Goal: Task Accomplishment & Management: Use online tool/utility

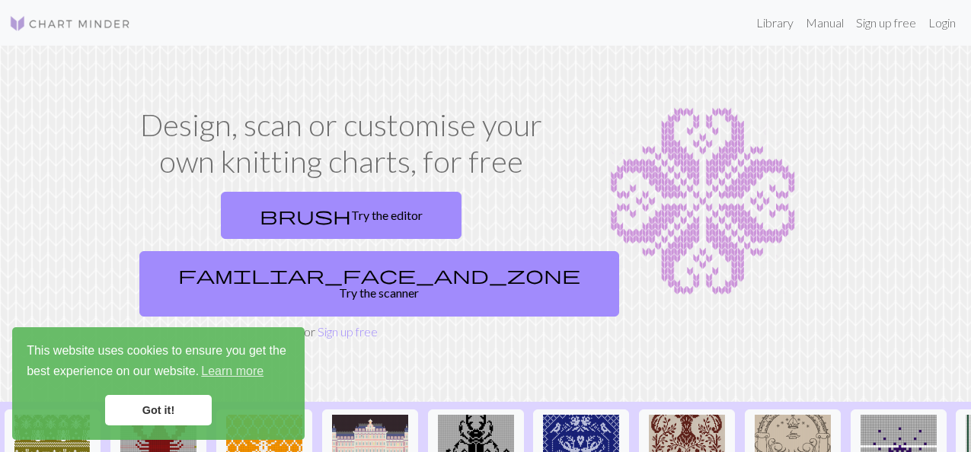
click at [166, 412] on link "Got it!" at bounding box center [158, 410] width 107 height 30
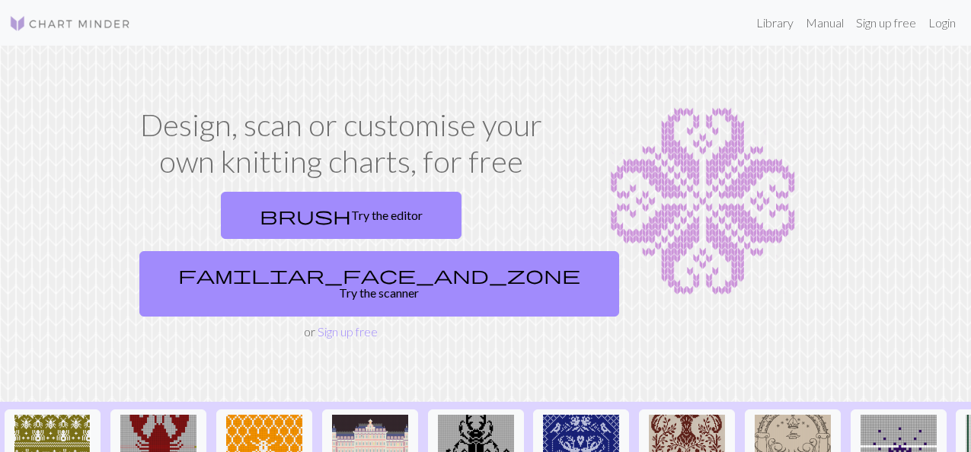
drag, startPoint x: 593, startPoint y: 145, endPoint x: 936, endPoint y: 170, distance: 344.3
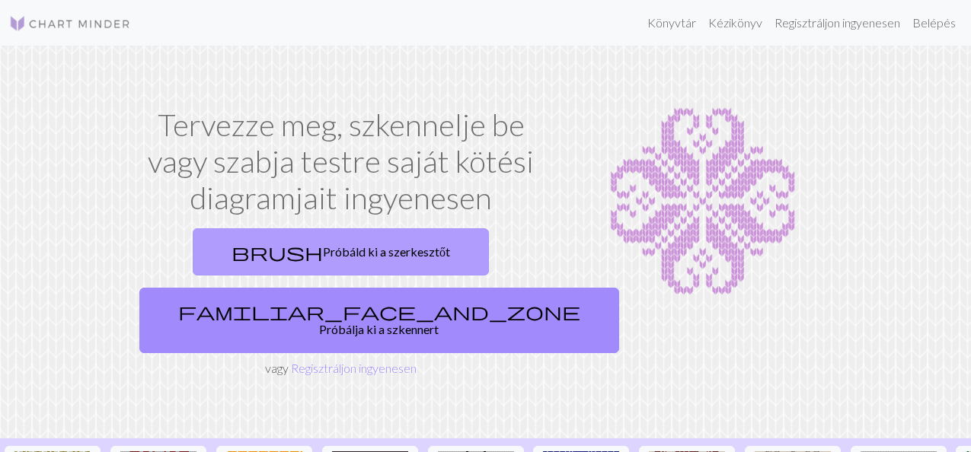
click at [439, 245] on link "brush Próbáld ki a szerkesztőt" at bounding box center [341, 251] width 296 height 47
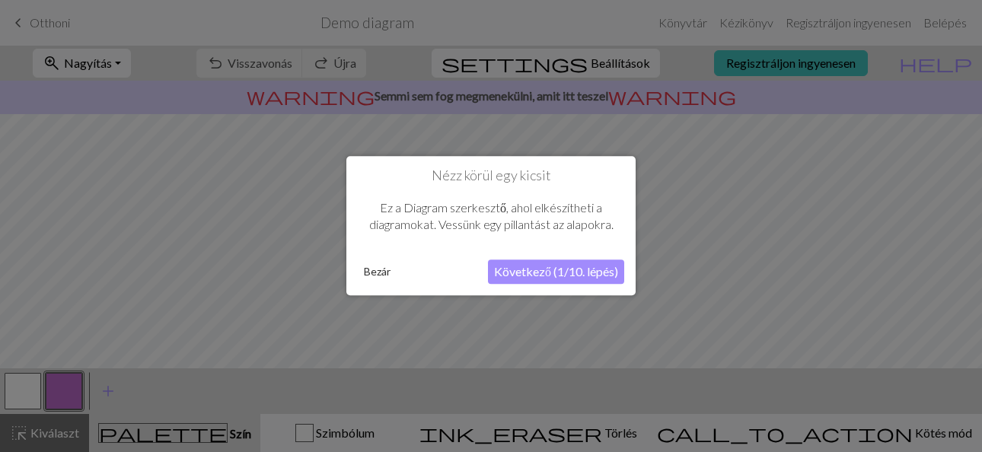
click at [379, 270] on button "Bezár" at bounding box center [377, 272] width 39 height 23
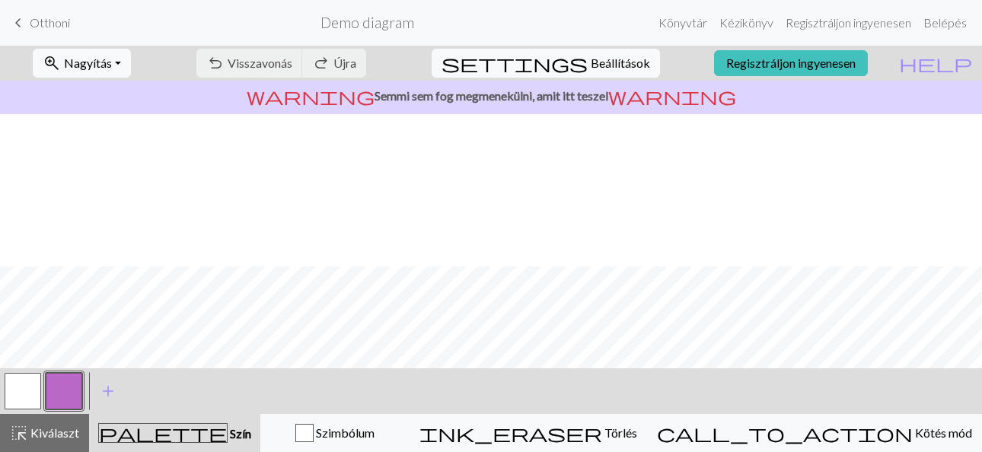
scroll to position [152, 0]
click at [752, 18] on link "Kézikönyv" at bounding box center [747, 23] width 66 height 30
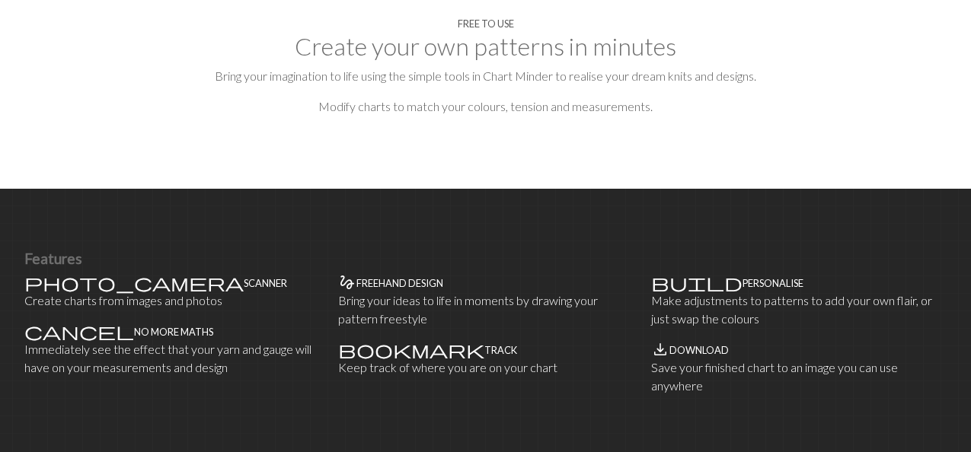
scroll to position [1228, 0]
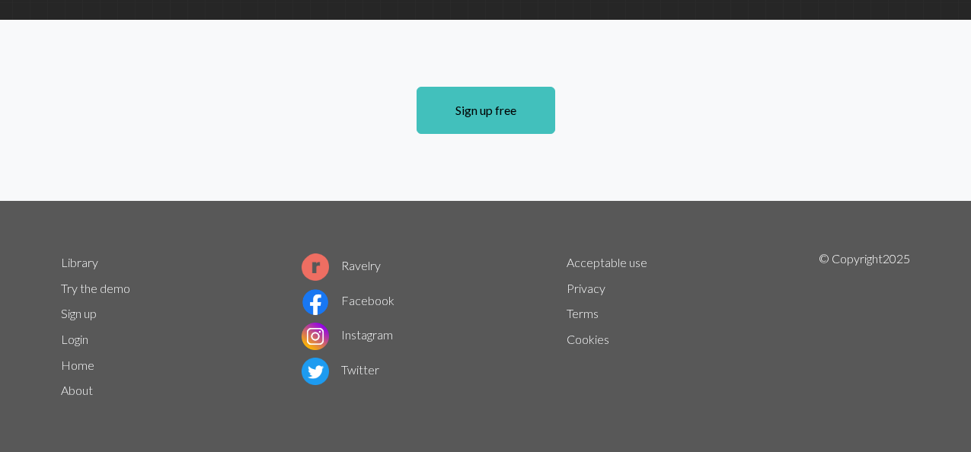
click at [81, 292] on link "Try the demo" at bounding box center [95, 288] width 69 height 14
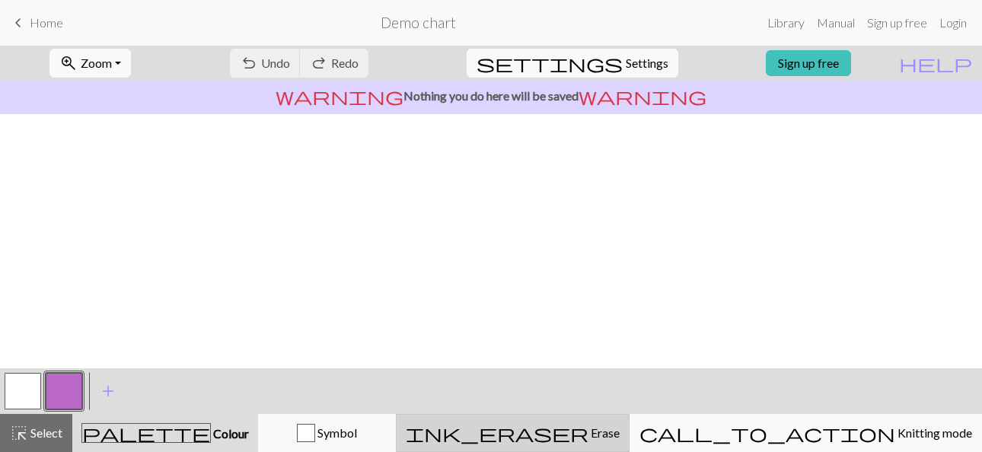
scroll to position [305, 0]
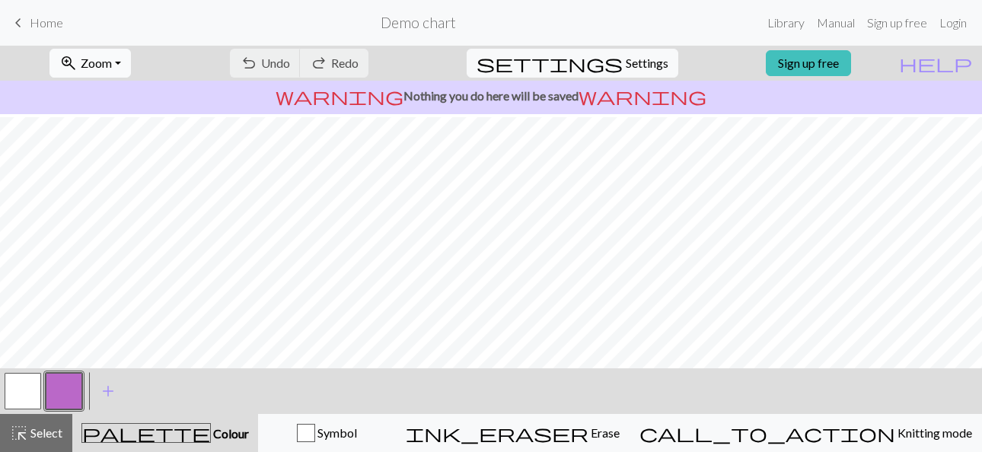
click at [66, 63] on span "zoom_in" at bounding box center [68, 63] width 18 height 21
click at [833, 24] on link "Manual" at bounding box center [836, 23] width 50 height 30
click at [833, 60] on link "Sign up free" at bounding box center [808, 63] width 85 height 26
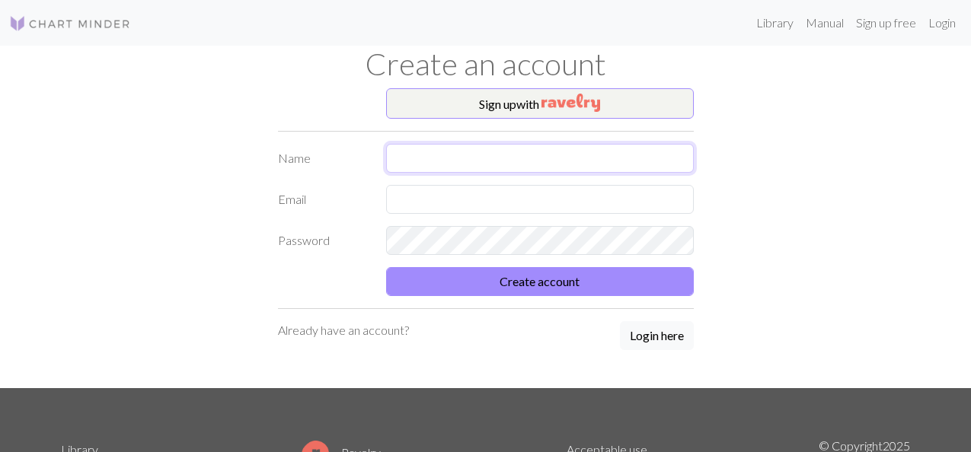
click at [592, 159] on input "text" at bounding box center [540, 158] width 308 height 29
type input "[PERSON_NAME]"
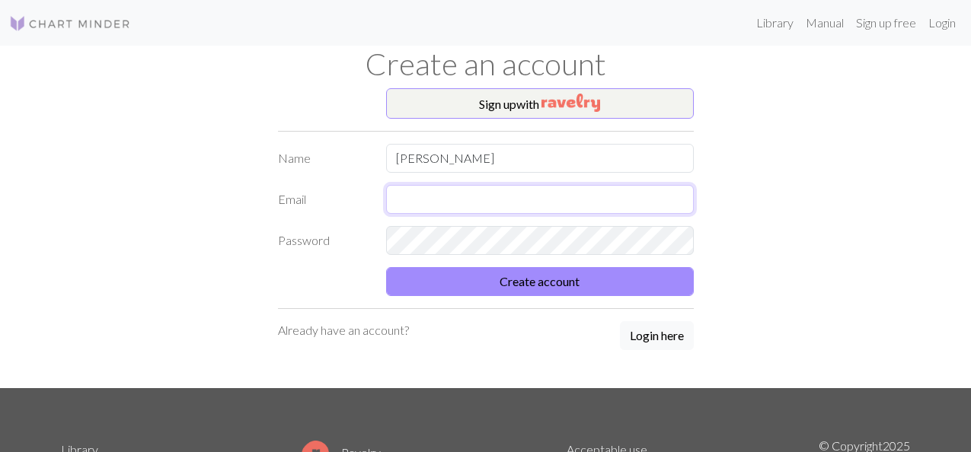
click at [547, 204] on input "text" at bounding box center [540, 199] width 308 height 29
type input "[EMAIL_ADDRESS]com"
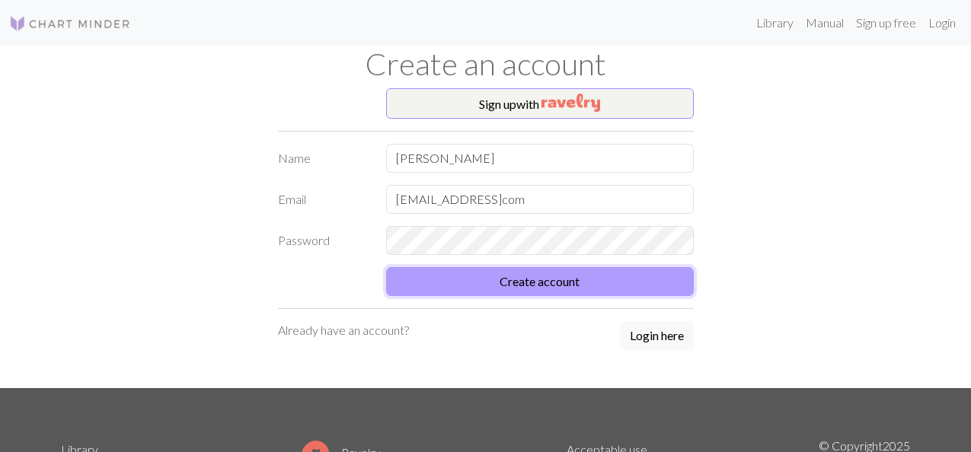
click at [529, 282] on button "Create account" at bounding box center [540, 281] width 308 height 29
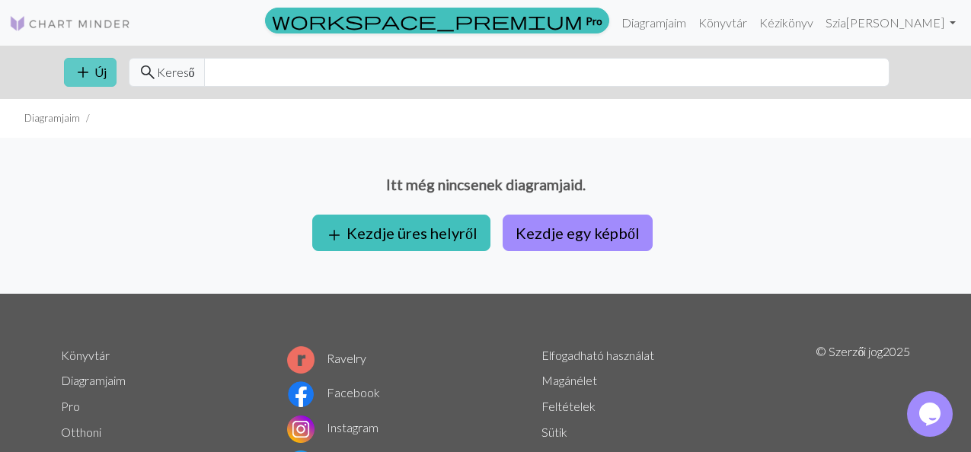
click at [101, 70] on button "add Új" at bounding box center [90, 72] width 53 height 29
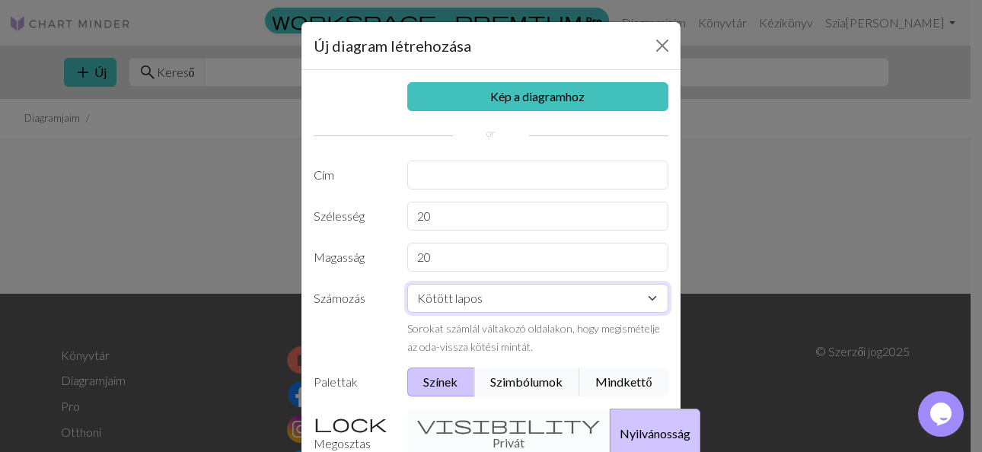
click at [646, 301] on select "Kötött lapos Kötés a körben [PERSON_NAME] [PERSON_NAME]" at bounding box center [538, 298] width 262 height 29
click at [728, 186] on div "Új diagram létrehozása Kép a diagramhoz Cím Szélesség 20 Magasság 20 Számozás K…" at bounding box center [491, 226] width 982 height 452
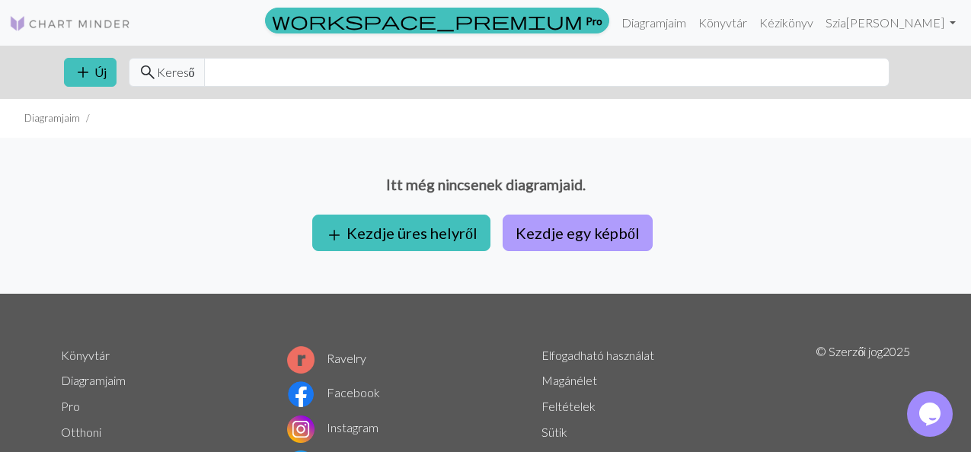
click at [603, 228] on button "Kezdje egy képből" at bounding box center [578, 233] width 150 height 37
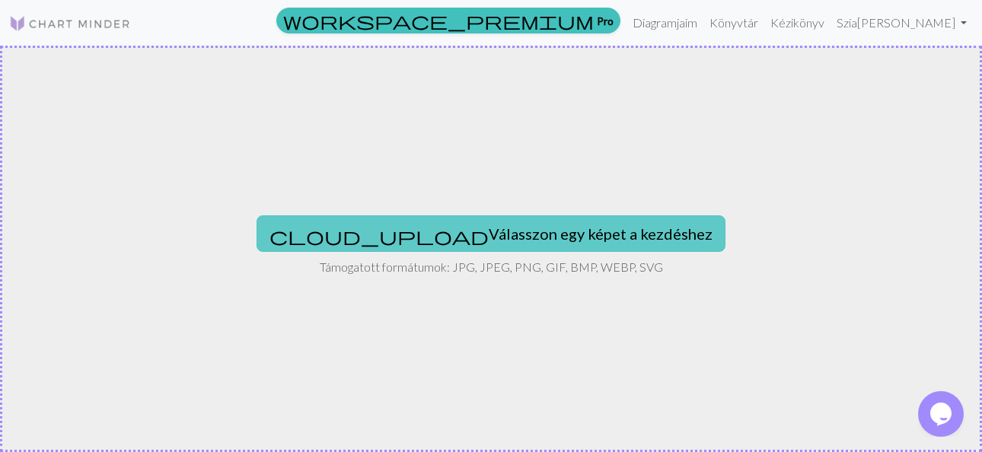
click at [612, 227] on button "cloud_upload Válasszon egy képet a kezdéshez" at bounding box center [491, 234] width 469 height 37
type input "C:\fakepath\3071718c38661124483f109047a42bc7.jpg"
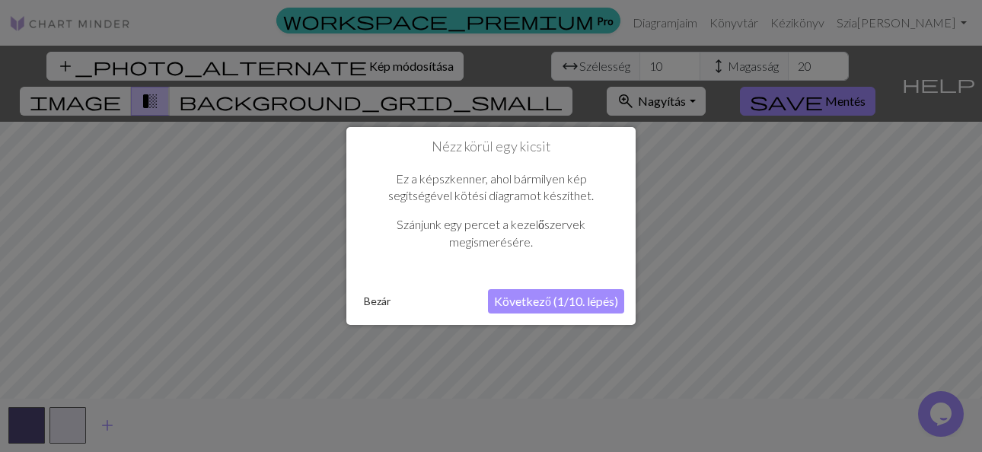
click at [571, 299] on button "Következő (1/10. lépés)" at bounding box center [556, 301] width 136 height 24
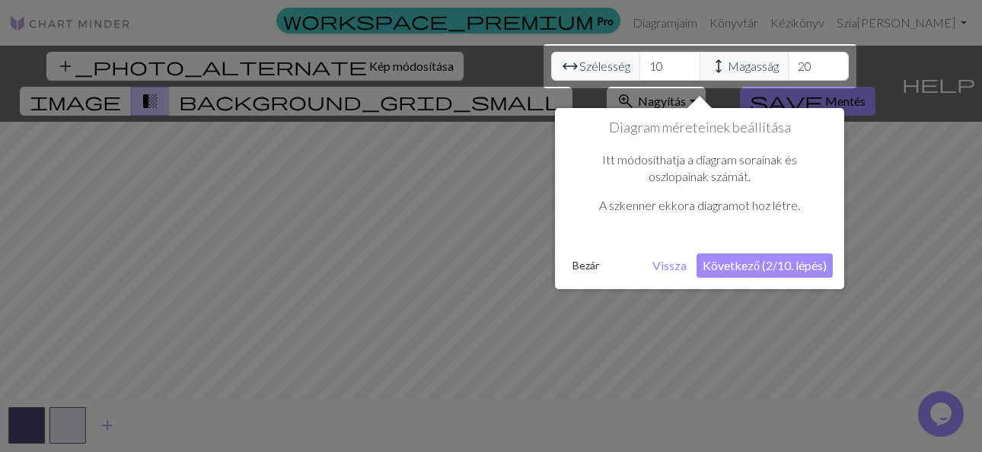
click at [798, 264] on button "Következő (2/10. lépés)" at bounding box center [765, 266] width 136 height 24
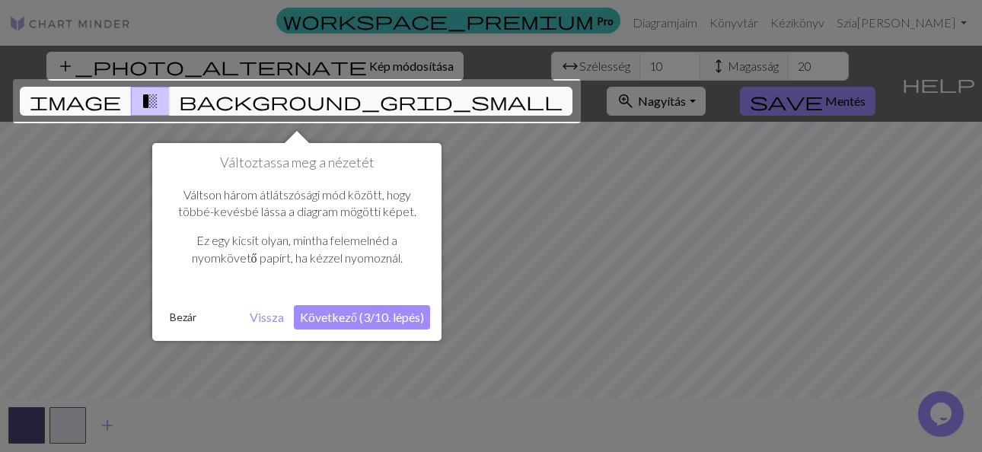
click at [373, 322] on button "Következő (3/10. lépés)" at bounding box center [362, 317] width 136 height 24
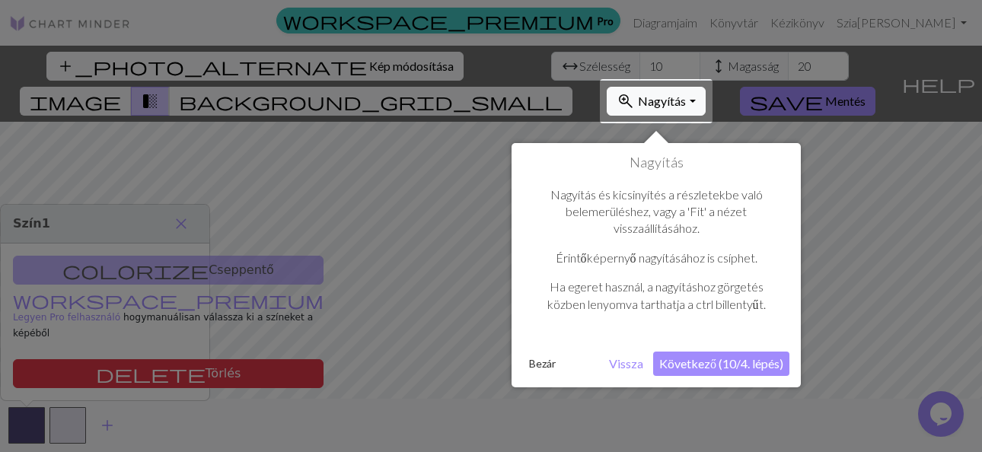
click at [733, 363] on button "Következő (10/4. lépés)" at bounding box center [721, 364] width 136 height 24
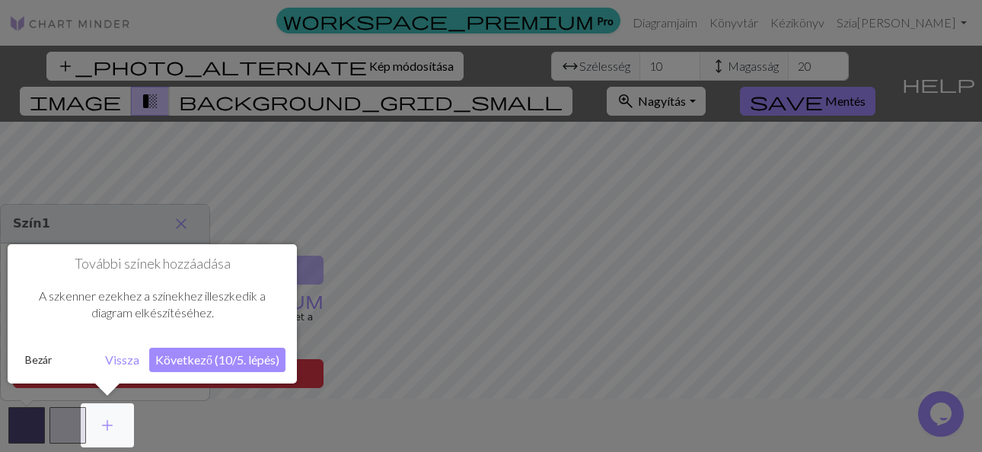
click at [237, 361] on button "Következő (10/5. lépés)" at bounding box center [217, 360] width 136 height 24
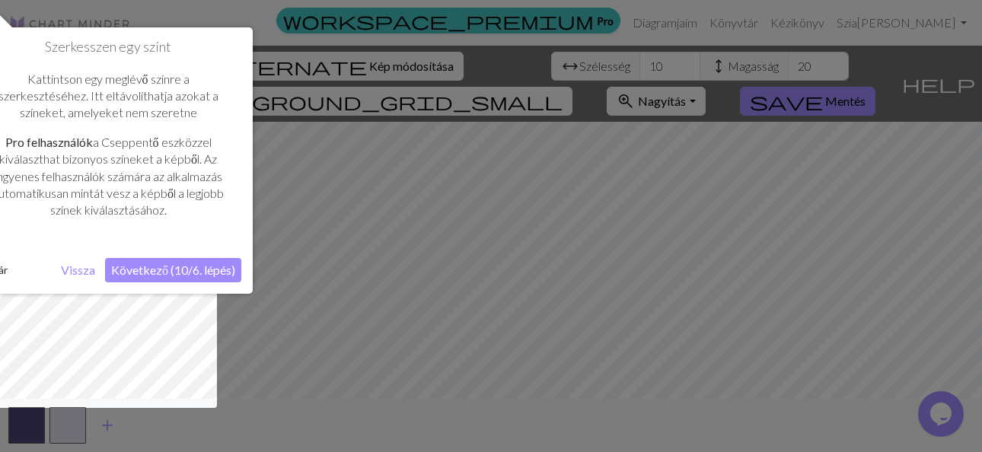
click at [171, 270] on button "Következő (10/6. lépés)" at bounding box center [173, 270] width 136 height 24
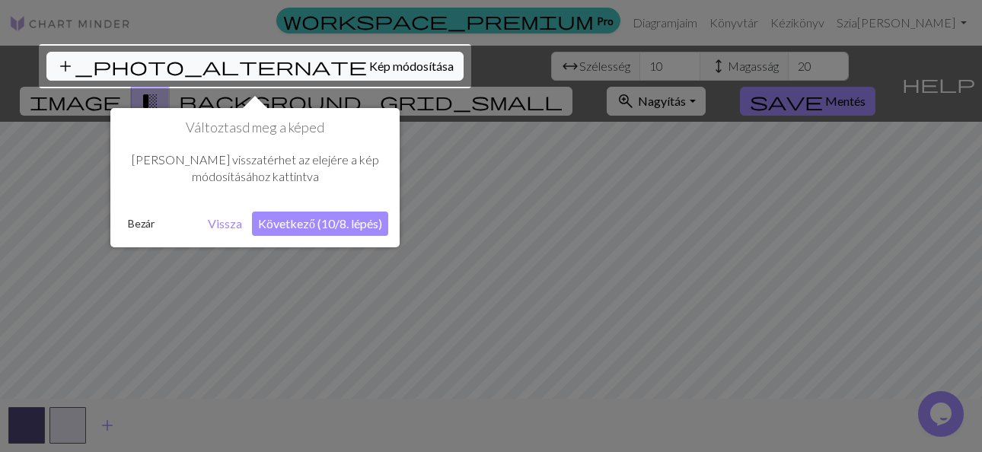
click at [342, 218] on button "Következő (10/8. lépés)" at bounding box center [320, 224] width 136 height 24
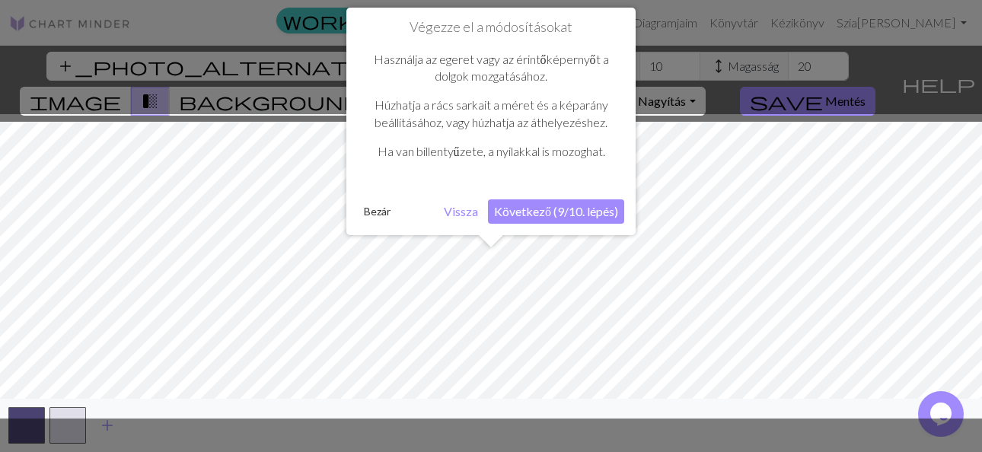
click at [592, 209] on button "Következő (9/10. lépés)" at bounding box center [556, 212] width 136 height 24
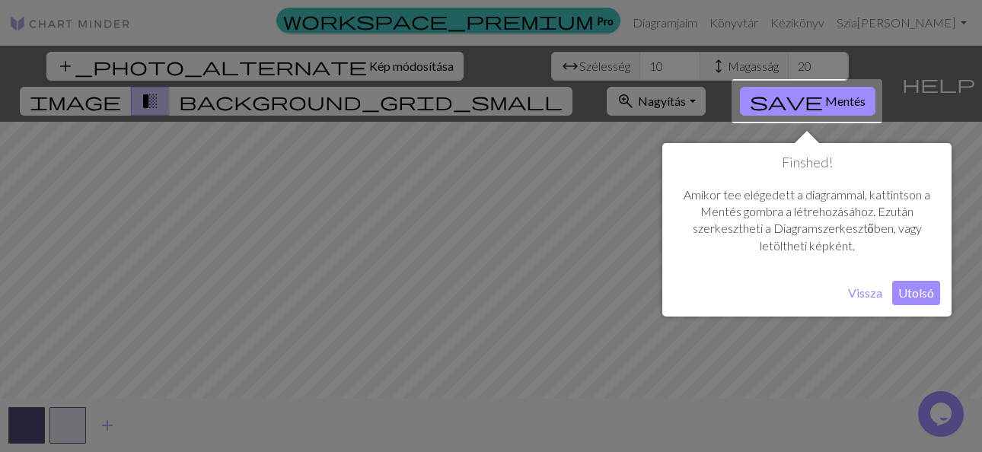
click at [918, 292] on button "Utolsó" at bounding box center [917, 293] width 48 height 24
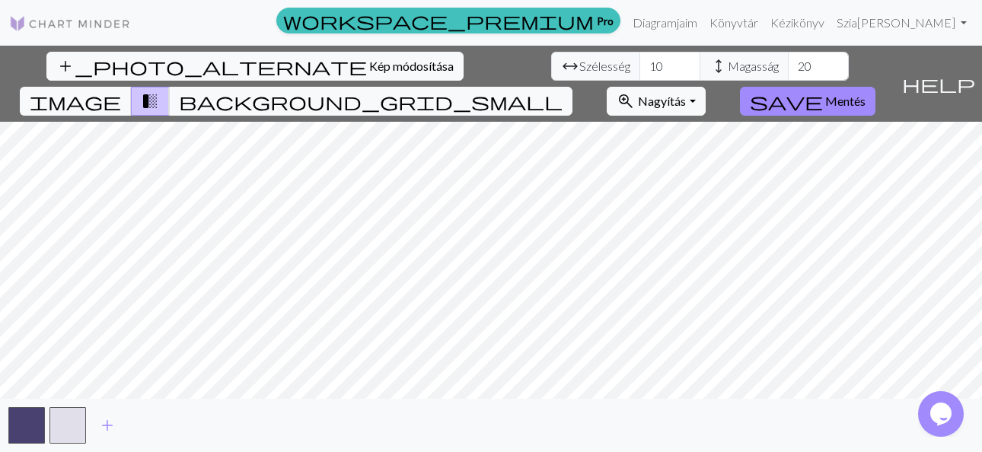
click at [648, 404] on div "add_photo_alternate Kép módosítása arrow_range Szélesség 10 height Magasság 20 …" at bounding box center [491, 249] width 982 height 407
click at [678, 101] on span "Nagyítás" at bounding box center [662, 101] width 48 height 14
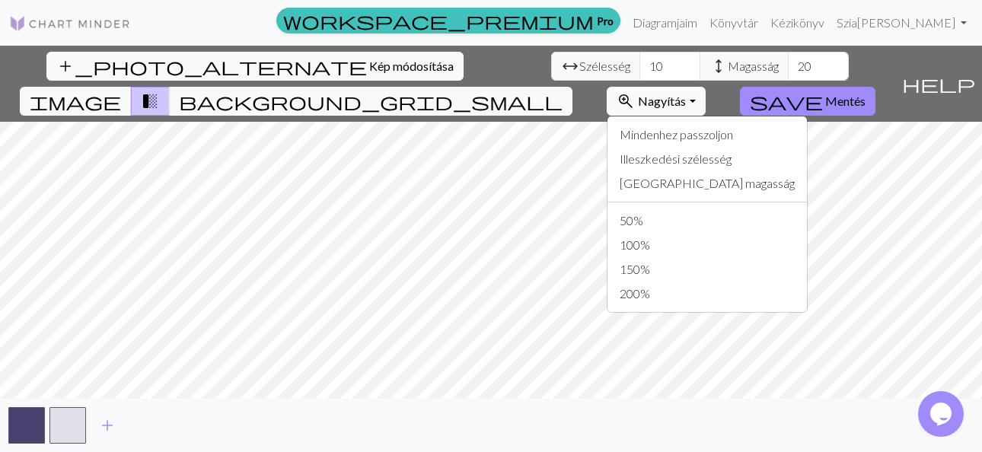
click at [679, 106] on span "Nagyítás" at bounding box center [662, 101] width 48 height 14
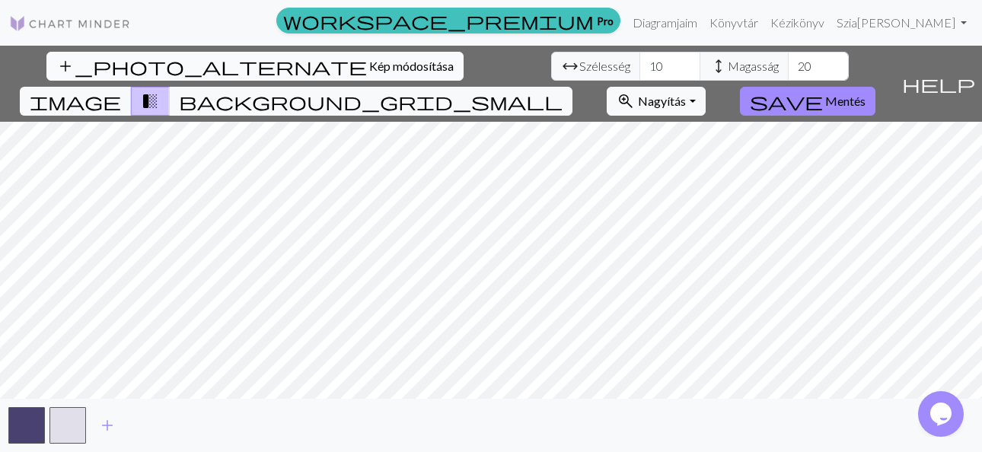
click at [69, 60] on span "add_photo_alternate" at bounding box center [211, 66] width 311 height 21
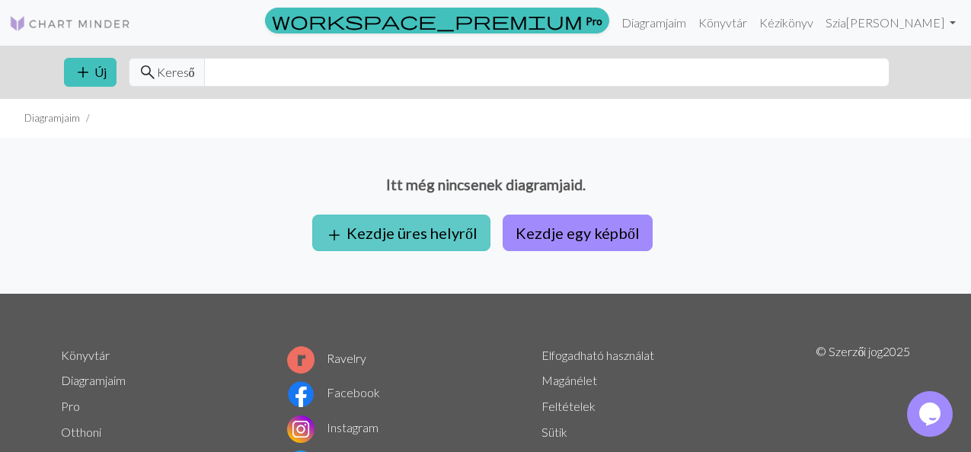
click at [404, 233] on button "add Kezdje üres helyről" at bounding box center [401, 233] width 178 height 37
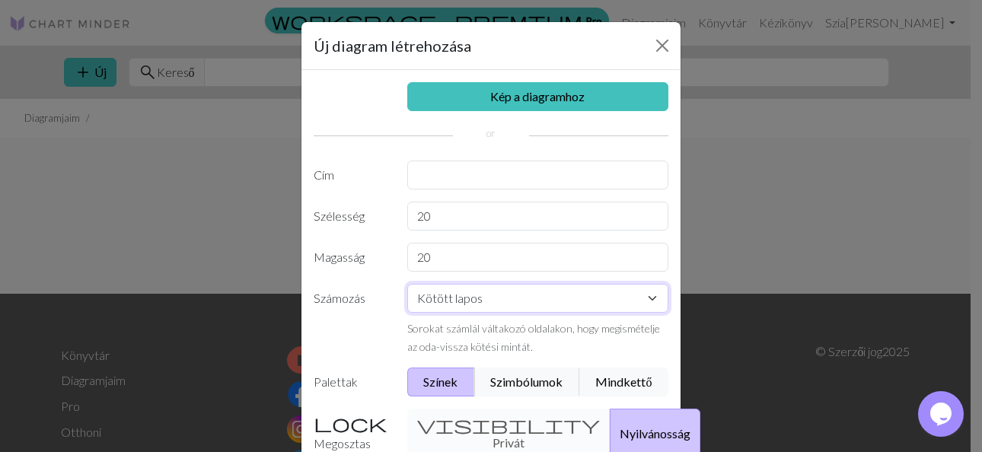
click at [548, 294] on select "Kötött lapos Kötés a körben [PERSON_NAME] [PERSON_NAME]" at bounding box center [538, 298] width 262 height 29
select select "crossstitch"
click at [407, 284] on select "Kötött lapos Kötés a körben [PERSON_NAME] [PERSON_NAME]" at bounding box center [538, 298] width 262 height 29
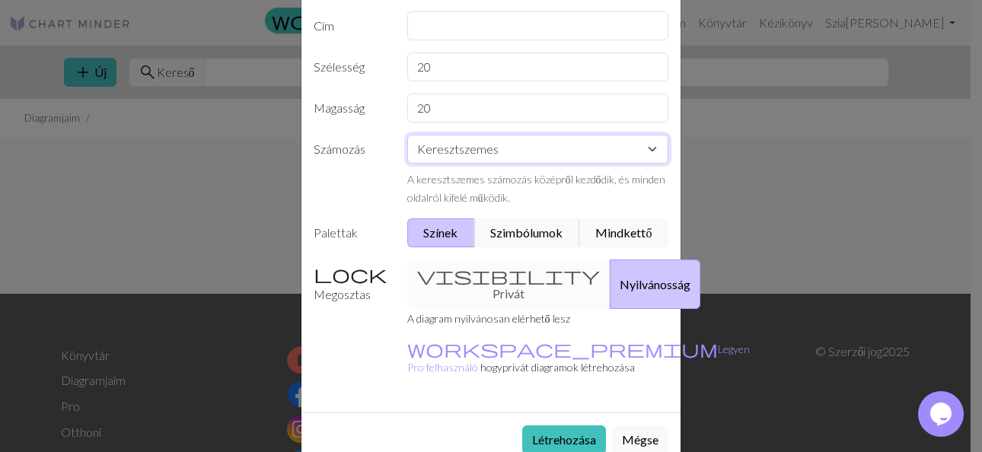
scroll to position [152, 0]
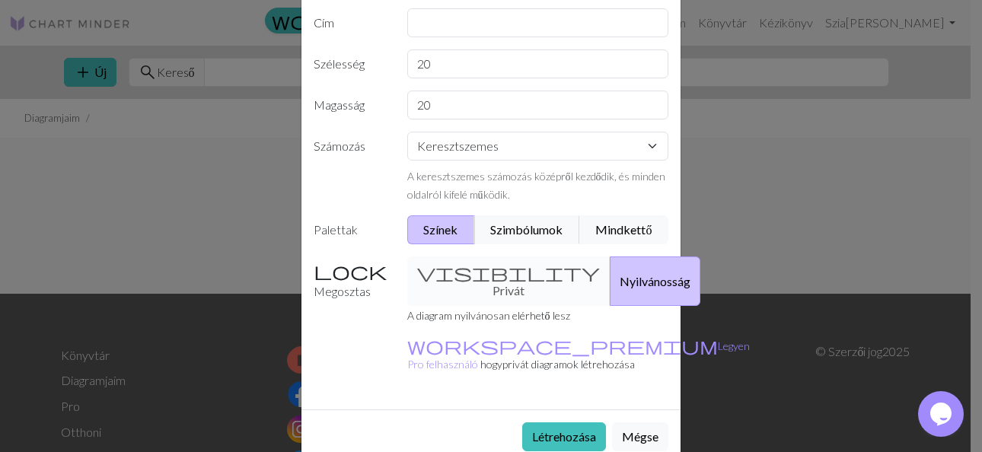
click at [640, 276] on button "Nyilvánosság" at bounding box center [655, 282] width 91 height 50
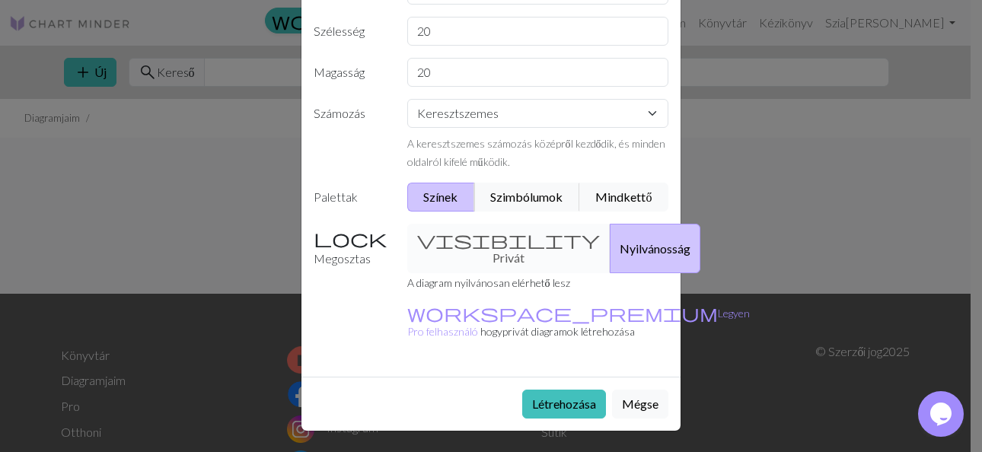
scroll to position [186, 0]
click at [591, 400] on button "Létrehozása" at bounding box center [564, 403] width 84 height 29
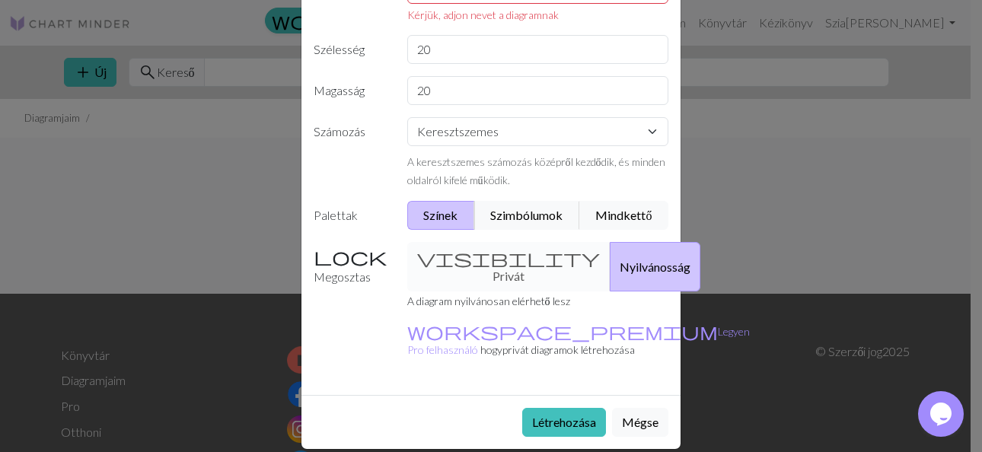
scroll to position [34, 0]
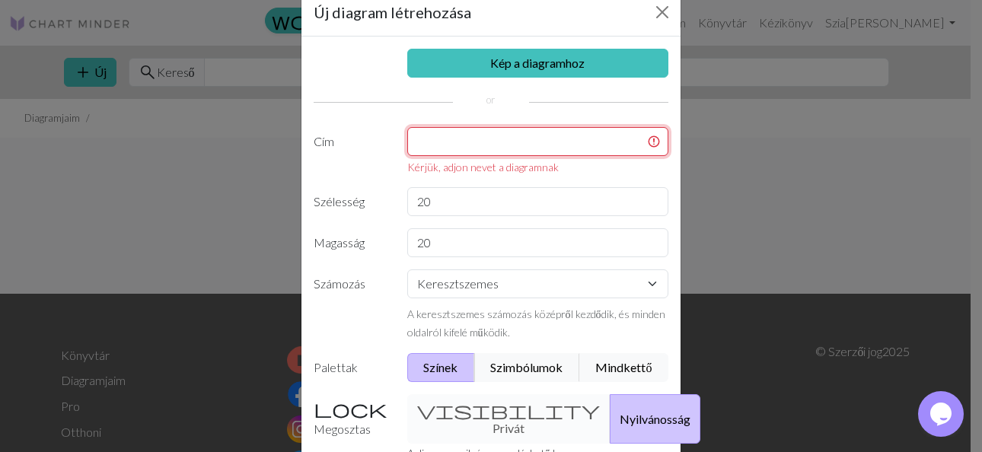
click at [532, 128] on input "text" at bounding box center [538, 141] width 262 height 29
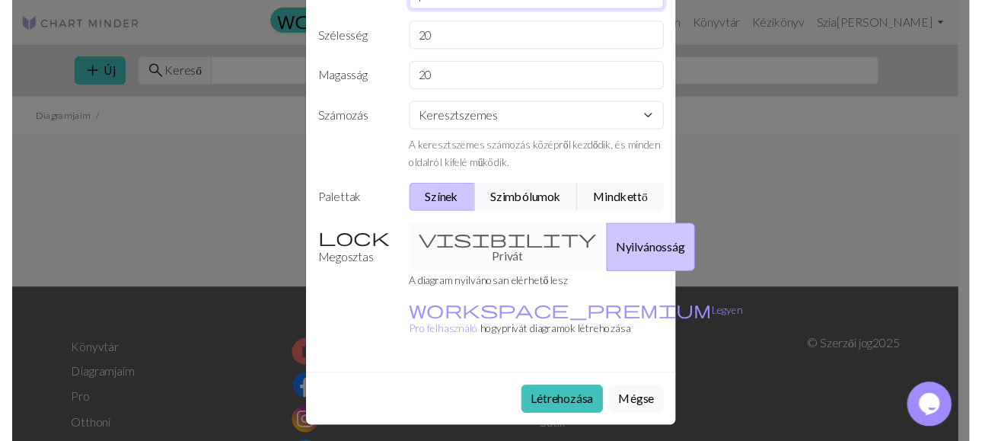
scroll to position [186, 0]
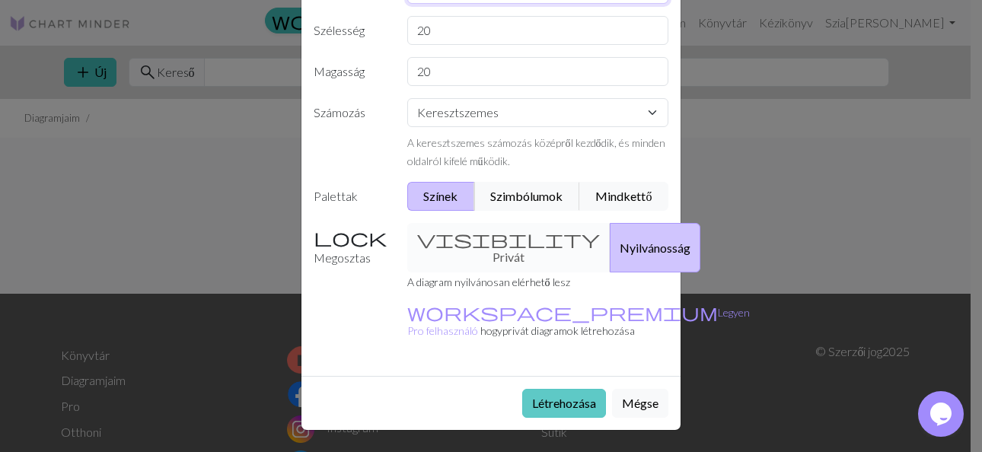
type input "proba"
click at [558, 407] on button "Létrehozása" at bounding box center [564, 403] width 84 height 29
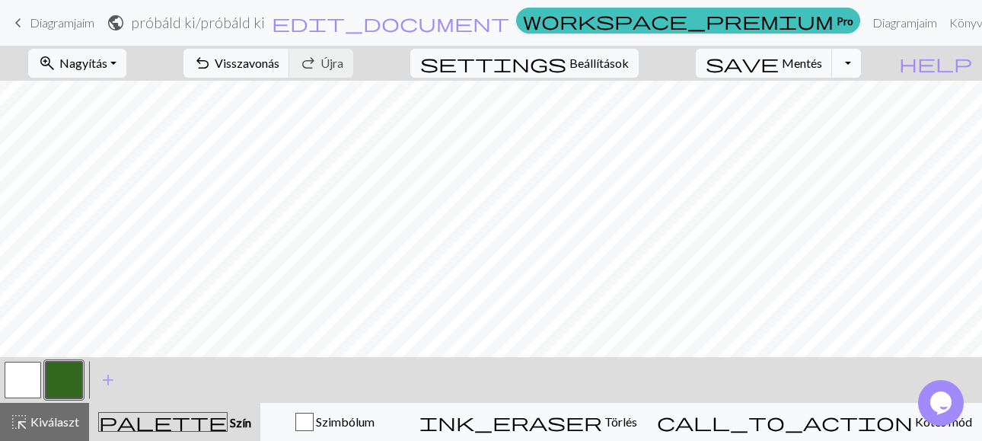
click at [845, 57] on button "Legördülő váltás" at bounding box center [846, 63] width 29 height 29
click at [606, 56] on span "Beállítások" at bounding box center [599, 63] width 59 height 18
select select "aran"
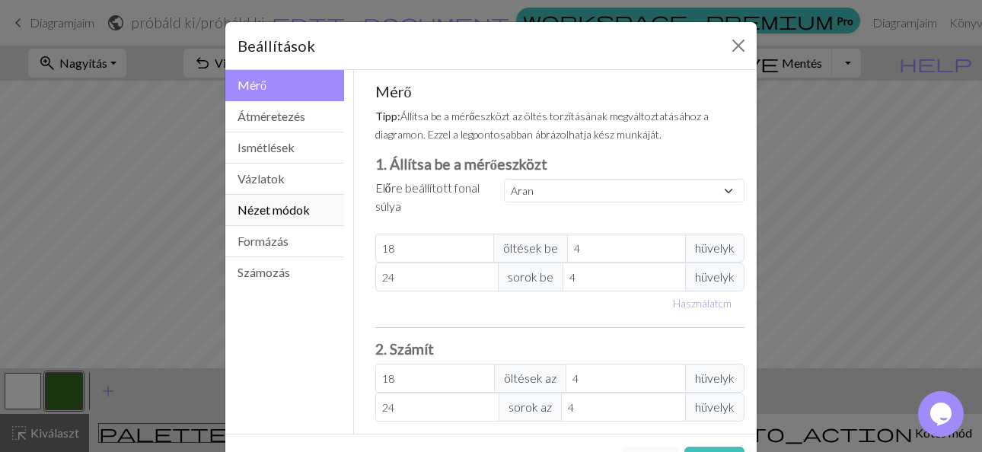
click at [292, 209] on button "Nézet módok" at bounding box center [284, 210] width 119 height 31
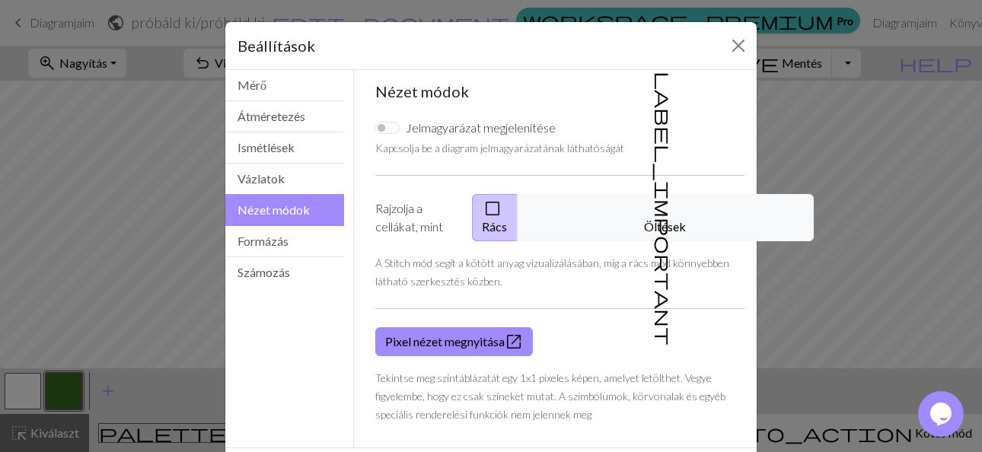
click at [292, 209] on button "Nézet módok" at bounding box center [284, 210] width 119 height 32
click at [267, 242] on button "Formázás" at bounding box center [284, 241] width 119 height 31
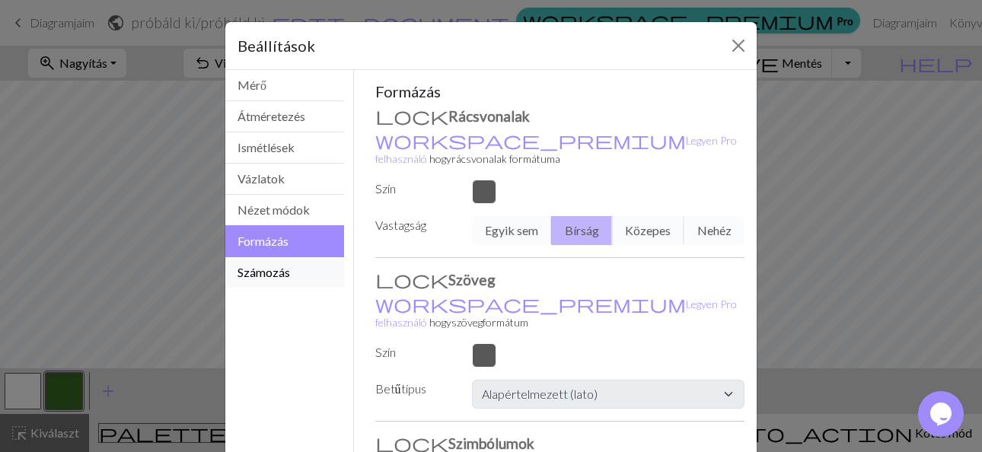
click at [258, 274] on button "Számozás" at bounding box center [284, 272] width 119 height 30
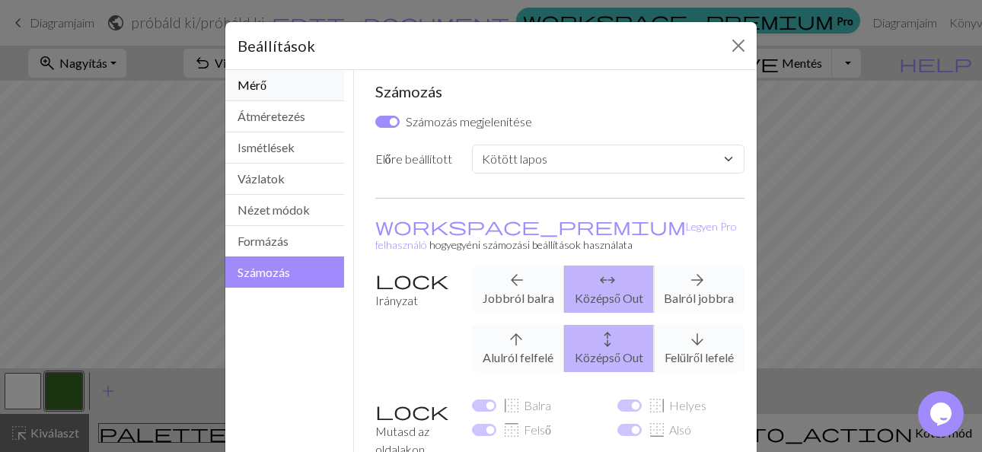
click at [279, 82] on button "Mérő" at bounding box center [284, 85] width 119 height 31
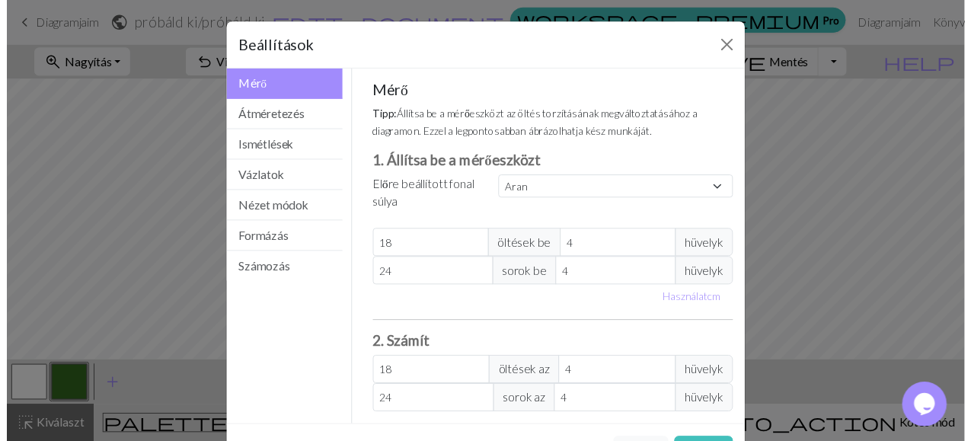
scroll to position [58, 0]
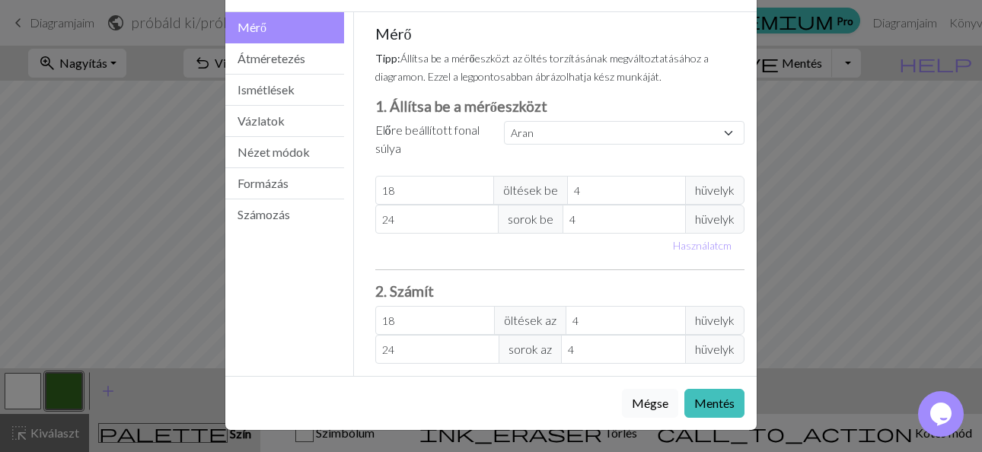
click at [650, 402] on button "Mégse" at bounding box center [650, 403] width 56 height 29
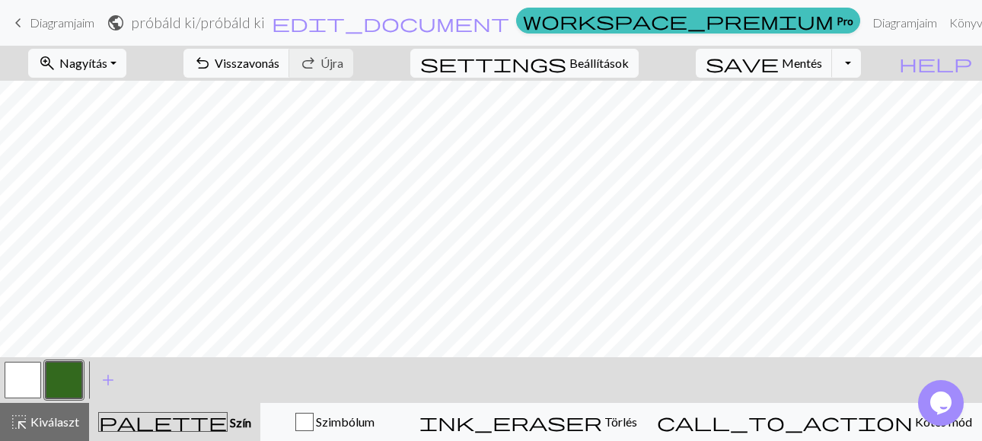
click at [20, 24] on span "keyboard_arrow_left" at bounding box center [18, 22] width 18 height 21
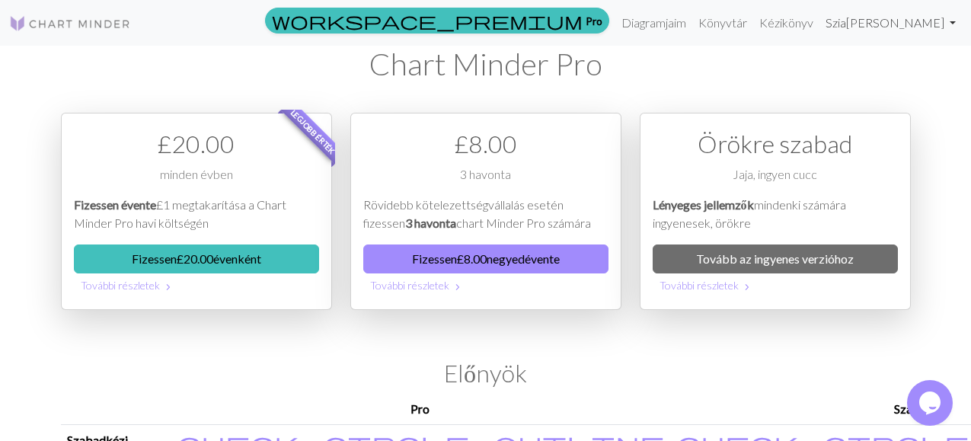
click at [950, 19] on link "[PERSON_NAME]" at bounding box center [890, 23] width 142 height 30
click at [686, 65] on h1 "Chart Minder Pro" at bounding box center [486, 64] width 850 height 37
click at [692, 24] on link "Diagramjaim" at bounding box center [653, 23] width 77 height 30
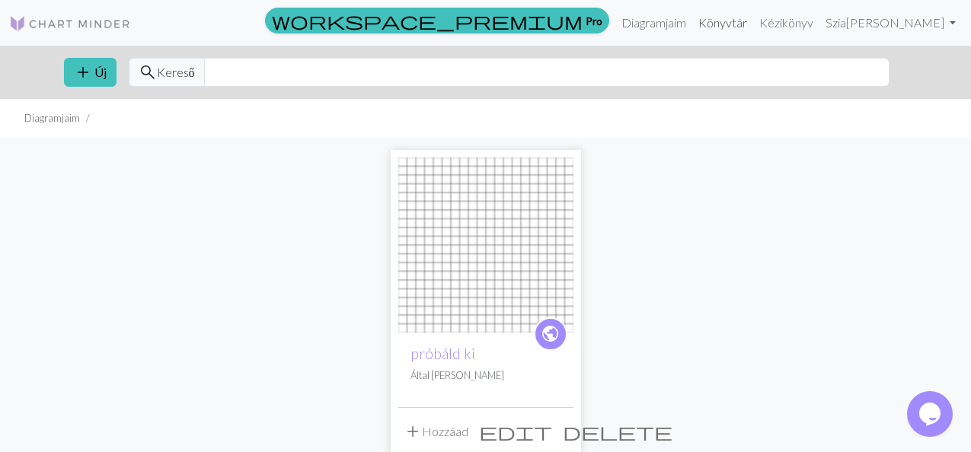
click at [743, 22] on link "Könyvtár" at bounding box center [722, 23] width 61 height 30
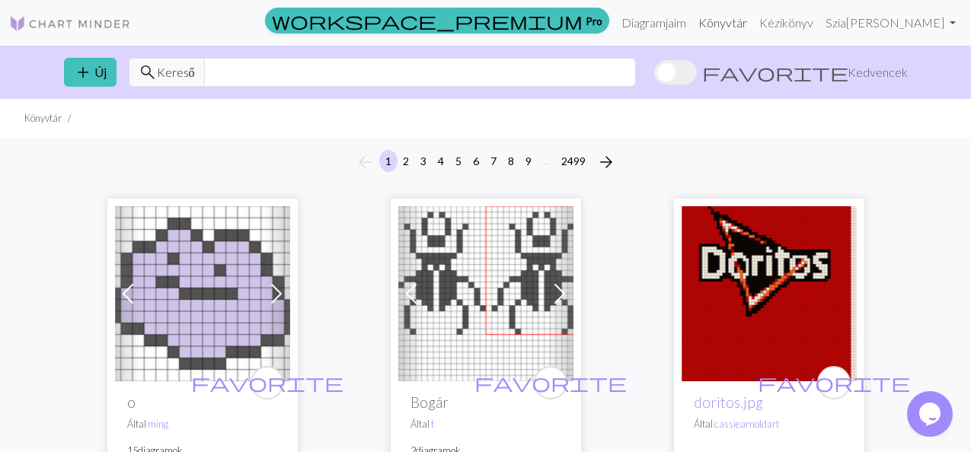
scroll to position [76, 0]
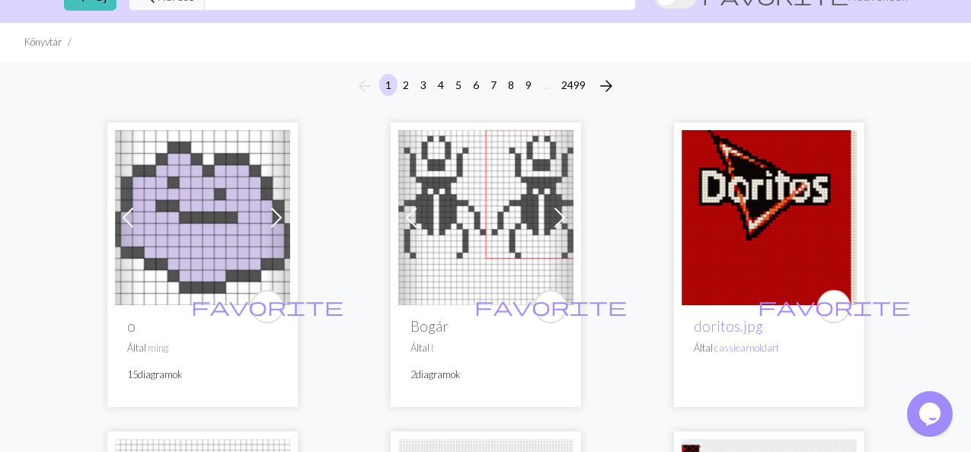
click at [487, 213] on img at bounding box center [485, 217] width 175 height 175
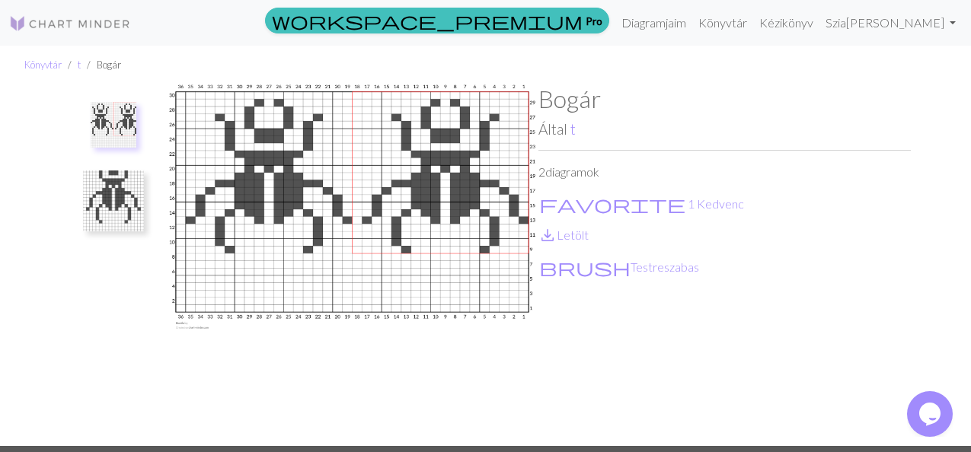
click at [390, 206] on img at bounding box center [352, 266] width 372 height 362
click at [120, 123] on img at bounding box center [114, 125] width 46 height 46
click at [292, 133] on img at bounding box center [352, 266] width 372 height 362
click at [414, 164] on img at bounding box center [352, 266] width 372 height 362
click at [403, 261] on img at bounding box center [352, 266] width 372 height 362
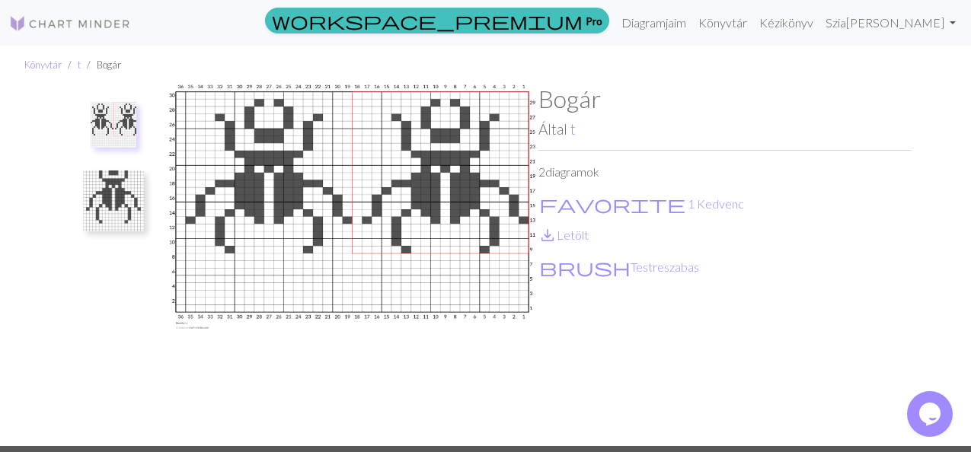
click at [363, 294] on img at bounding box center [352, 266] width 372 height 362
click at [831, 107] on h1 "Bogár" at bounding box center [724, 99] width 372 height 29
click at [382, 190] on img at bounding box center [352, 266] width 372 height 362
click at [350, 249] on img at bounding box center [352, 266] width 372 height 362
click at [692, 21] on link "Diagramjaim" at bounding box center [653, 23] width 77 height 30
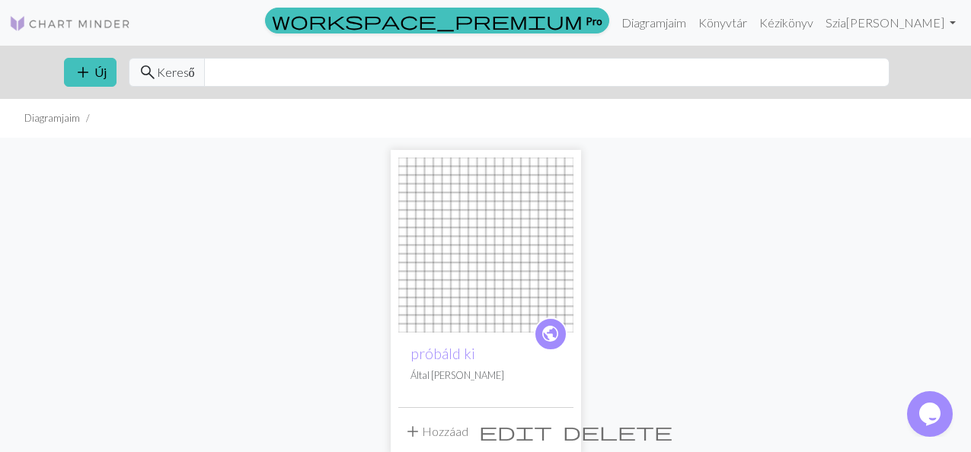
click at [508, 289] on img at bounding box center [485, 245] width 175 height 175
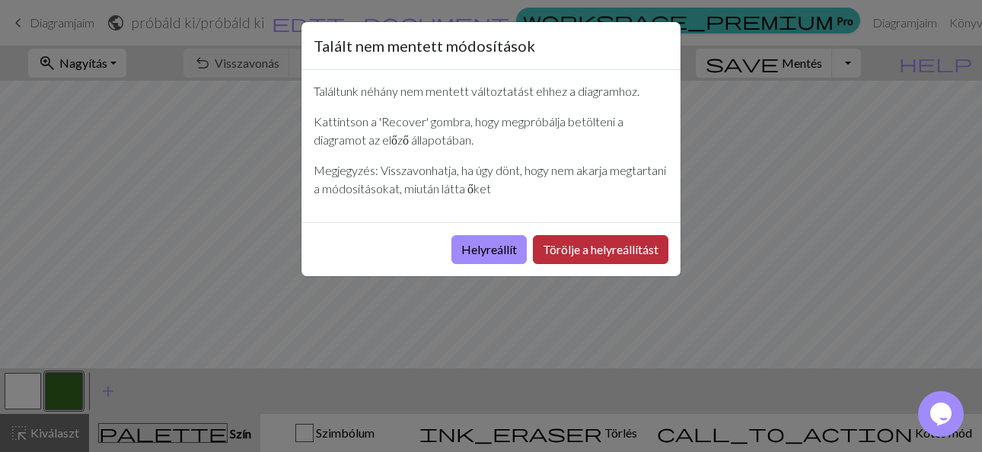
click at [575, 252] on button "Törölje a helyreállítást" at bounding box center [601, 249] width 136 height 29
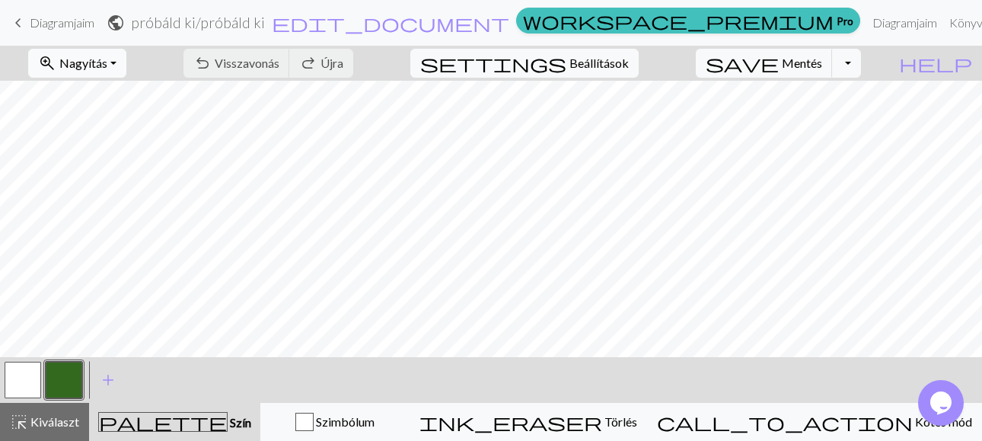
click at [86, 62] on span "Nagyítás" at bounding box center [83, 63] width 48 height 14
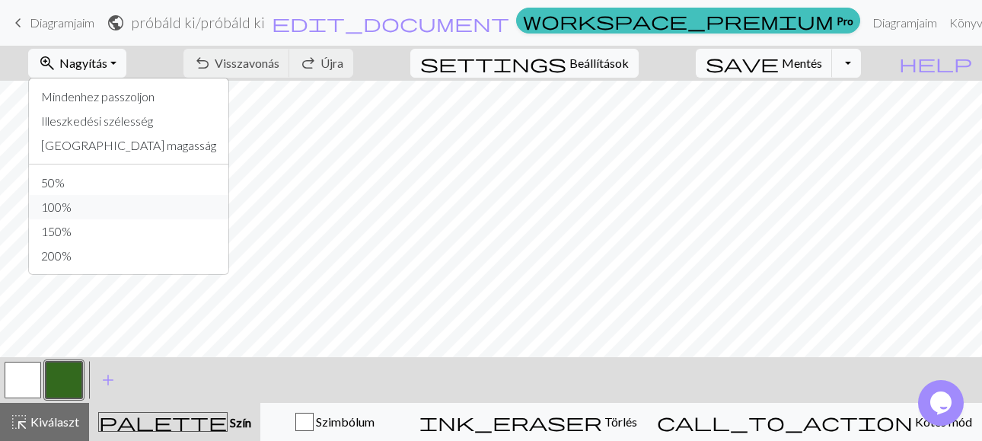
click at [68, 207] on button "100%" at bounding box center [129, 207] width 200 height 24
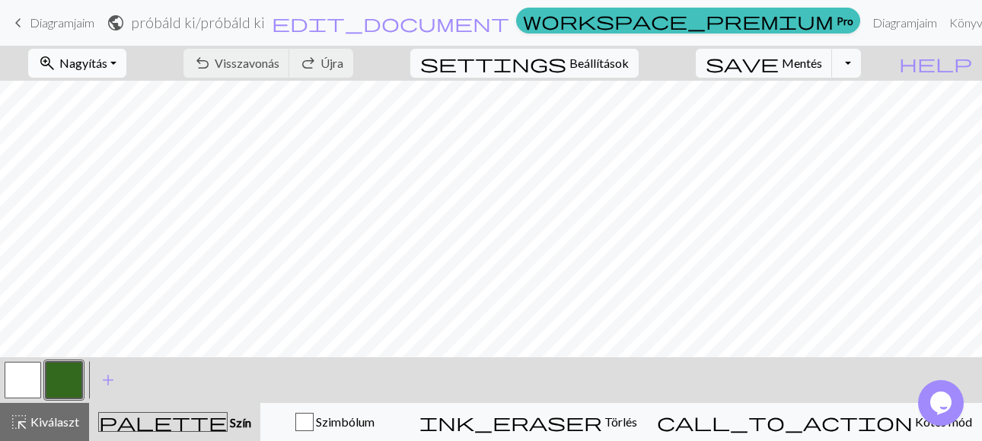
click at [113, 62] on button "zoom_in Nagyítás Nagyítás" at bounding box center [77, 63] width 98 height 29
click at [61, 257] on button "200%" at bounding box center [129, 256] width 200 height 24
click at [91, 65] on span "Nagyítás" at bounding box center [83, 63] width 48 height 14
click at [50, 232] on button "150%" at bounding box center [129, 231] width 200 height 24
click at [104, 62] on span "Nagyítás" at bounding box center [83, 63] width 48 height 14
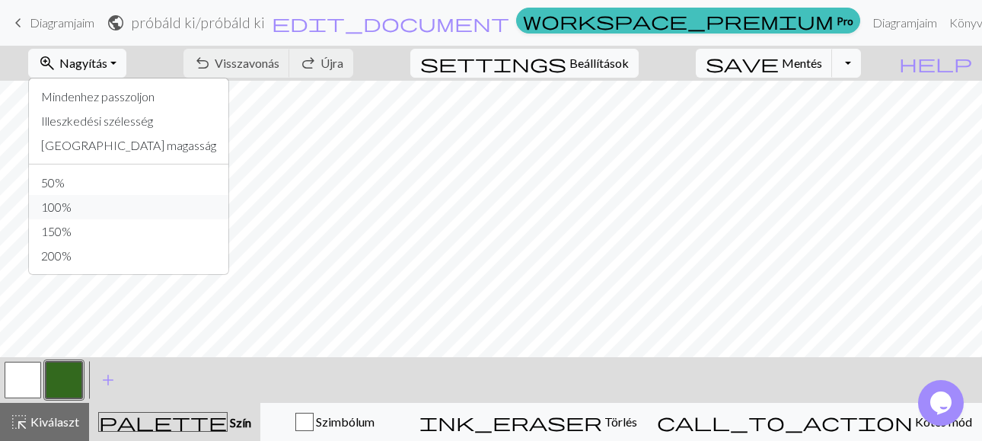
click at [65, 206] on button "100%" at bounding box center [129, 207] width 200 height 24
